Goal: Entertainment & Leisure: Consume media (video, audio)

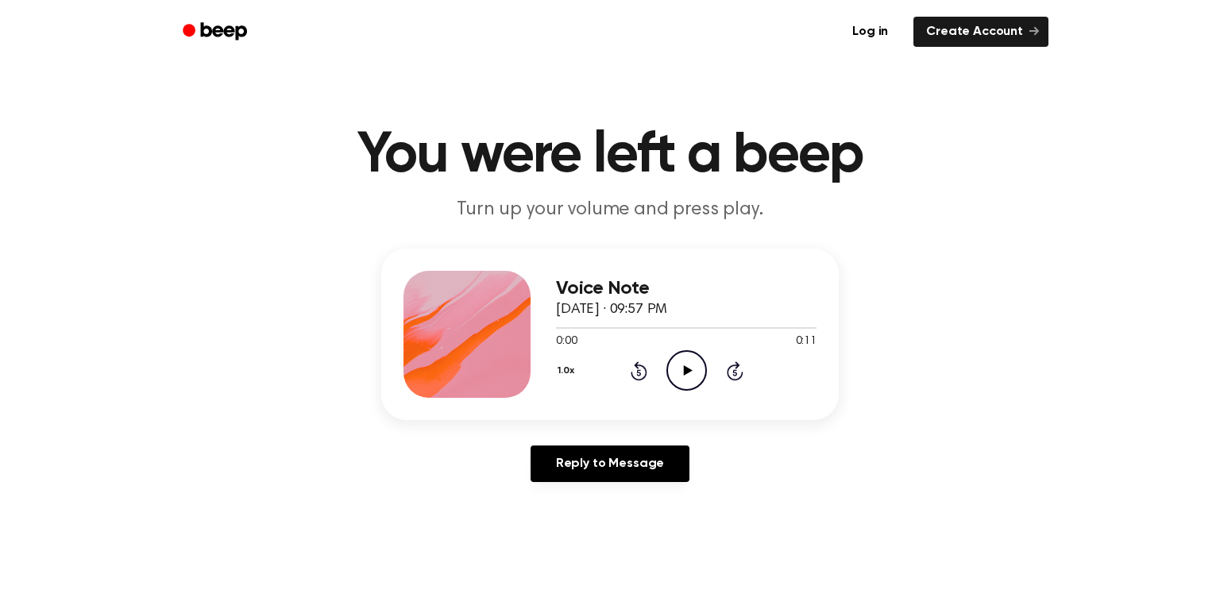
click at [678, 376] on icon "Play Audio" at bounding box center [686, 370] width 41 height 41
click at [680, 372] on icon "Play Audio" at bounding box center [686, 370] width 41 height 41
click at [681, 356] on icon "Play Audio" at bounding box center [686, 370] width 41 height 41
click at [676, 368] on icon "Play Audio" at bounding box center [686, 370] width 41 height 41
click at [696, 385] on icon "Play Audio" at bounding box center [686, 370] width 41 height 41
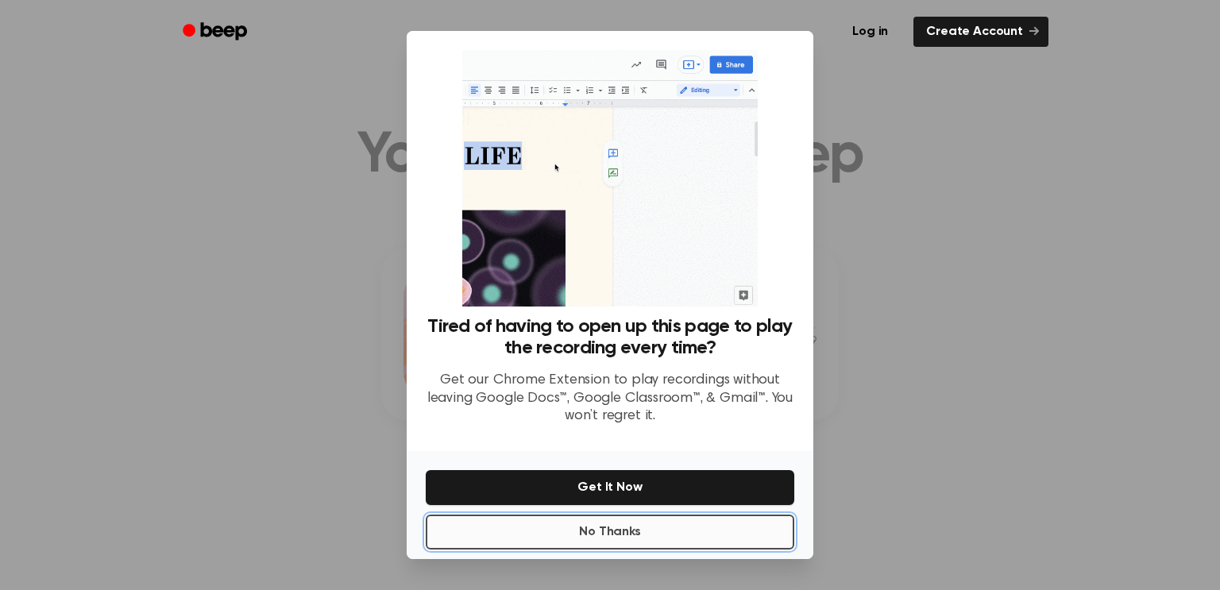
click at [596, 523] on button "No Thanks" at bounding box center [610, 532] width 369 height 35
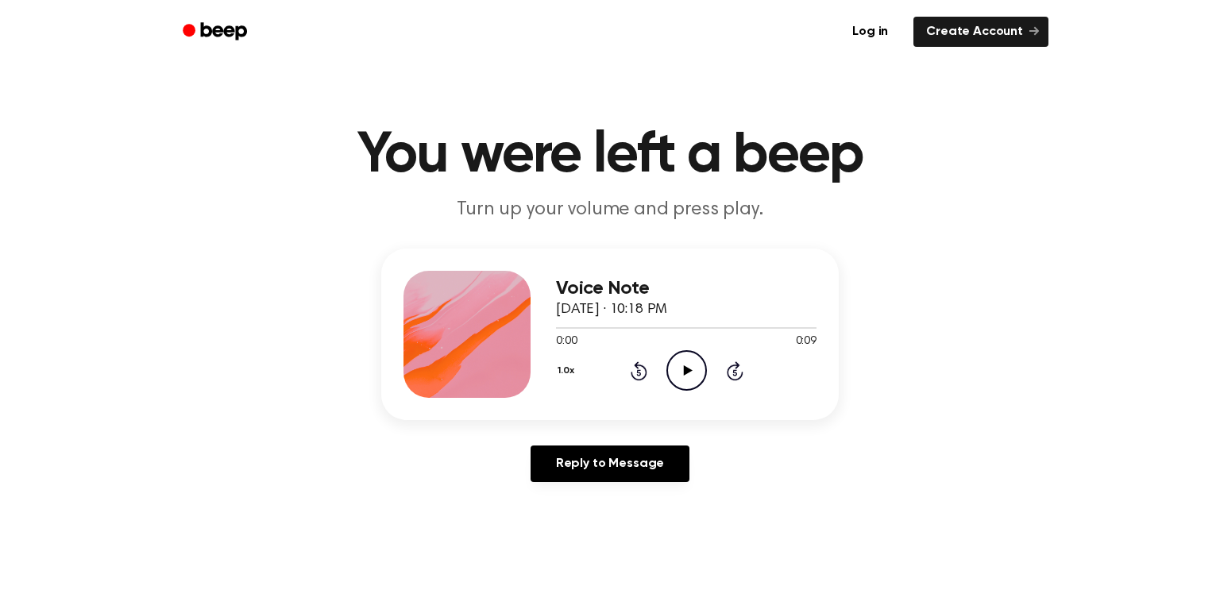
click at [682, 361] on icon "Play Audio" at bounding box center [686, 370] width 41 height 41
click at [668, 364] on circle at bounding box center [686, 370] width 39 height 39
